Goal: Information Seeking & Learning: Learn about a topic

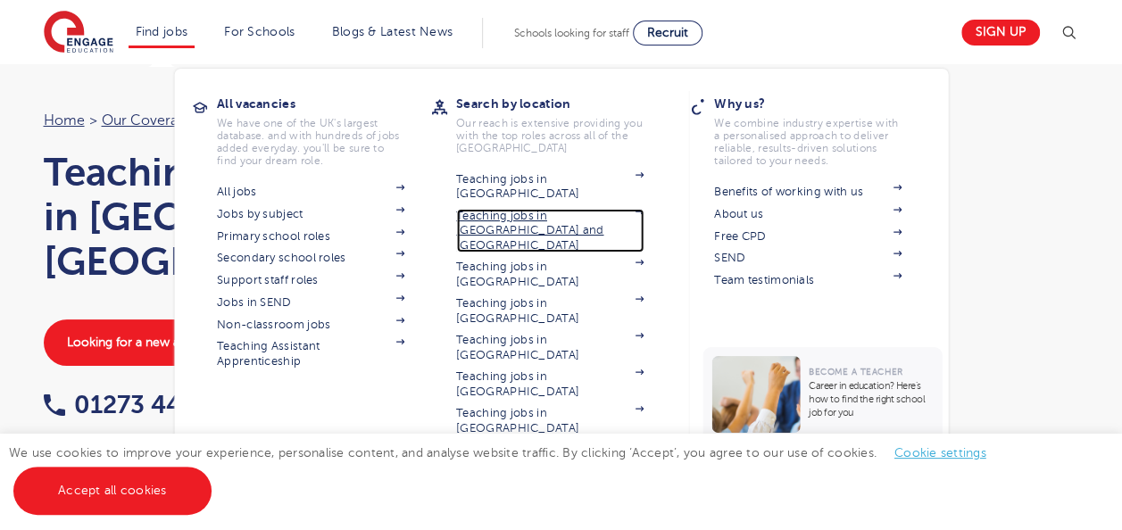
click at [519, 209] on link "Teaching jobs in [GEOGRAPHIC_DATA] and [GEOGRAPHIC_DATA]" at bounding box center [549, 231] width 187 height 44
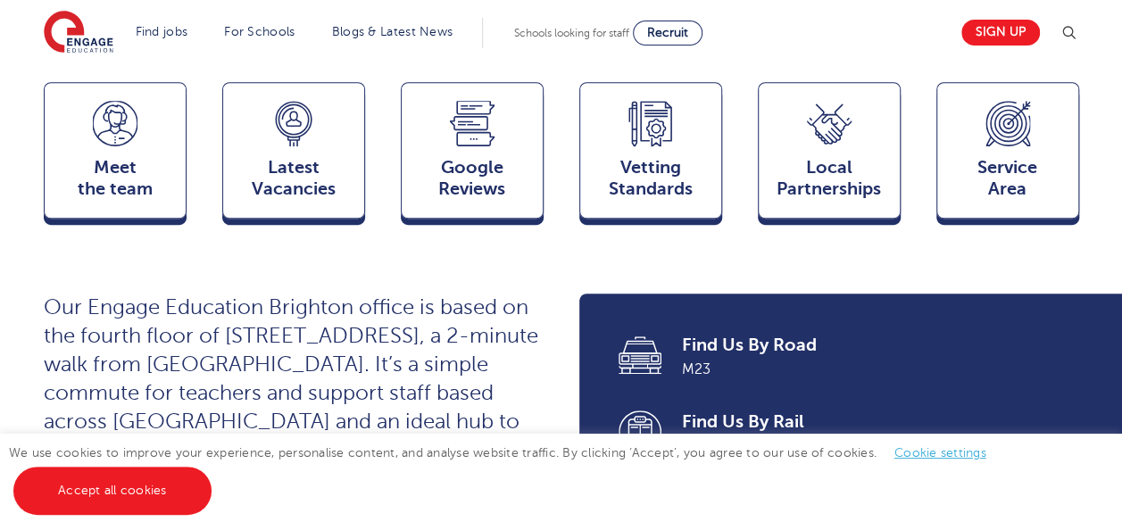
scroll to position [625, 0]
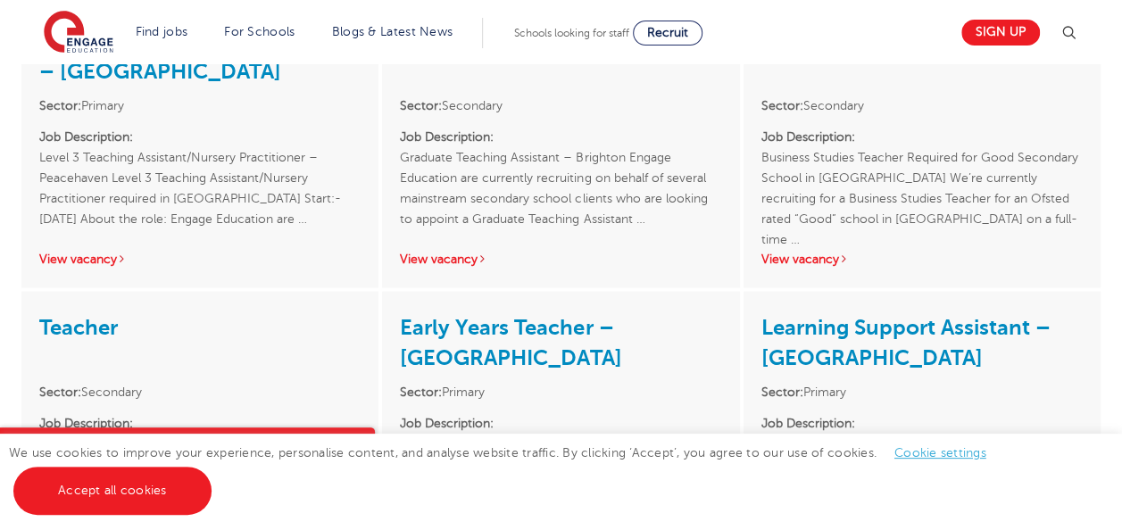
scroll to position [1785, 0]
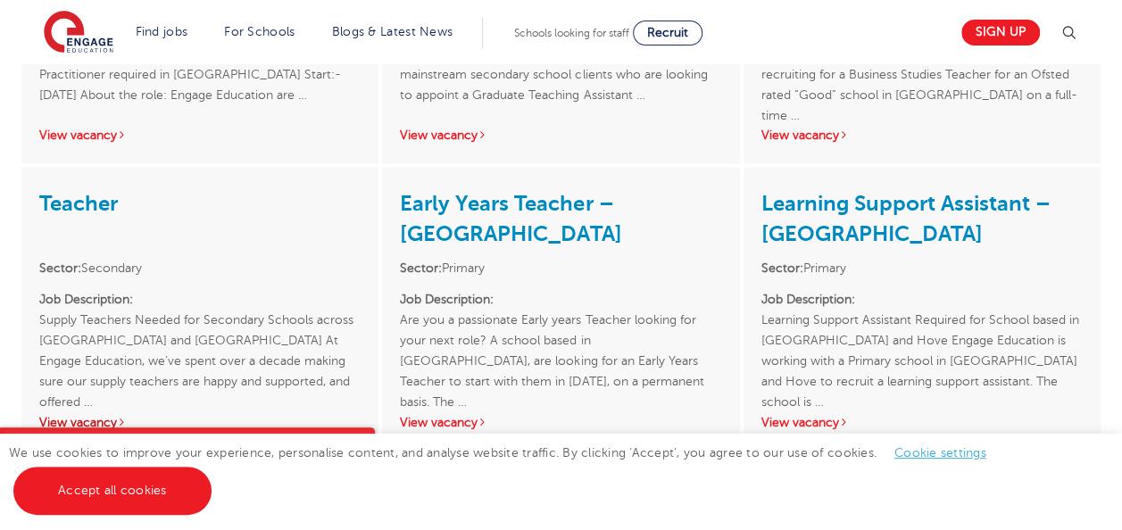
click at [78, 416] on link "View vacancy" at bounding box center [82, 422] width 87 height 13
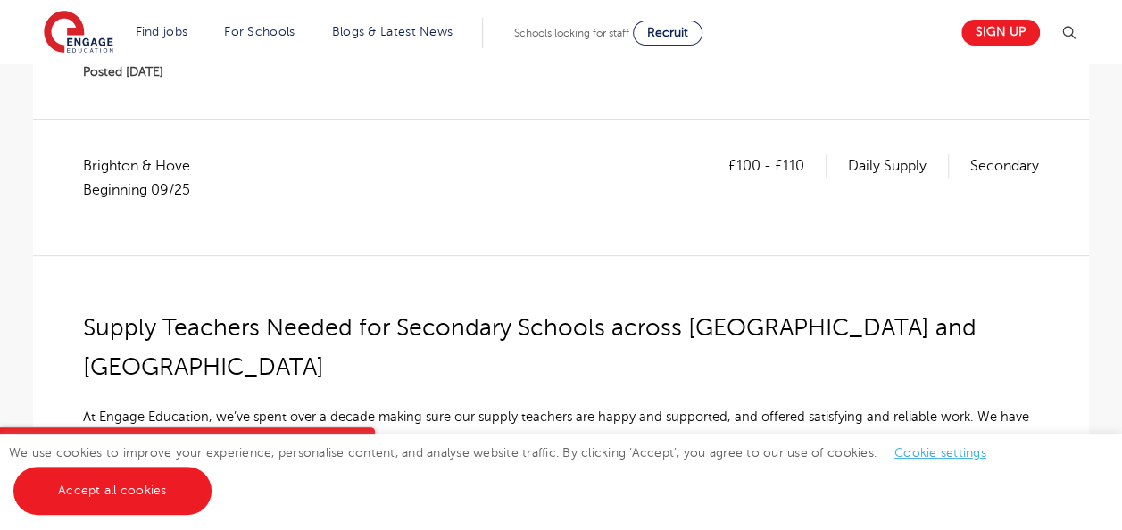
scroll to position [175, 0]
